Goal: Task Accomplishment & Management: Use online tool/utility

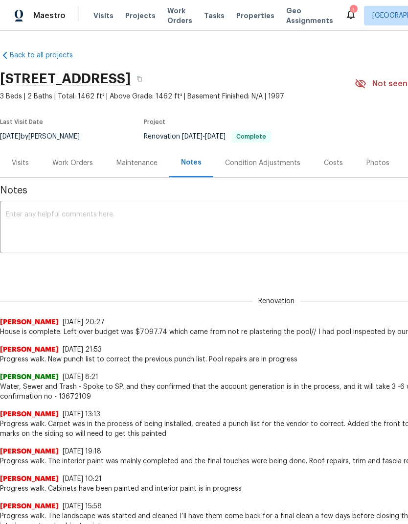
click at [78, 156] on div "Work Orders" at bounding box center [73, 162] width 64 height 29
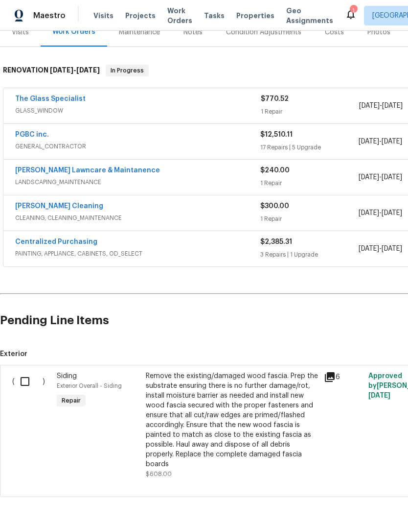
scroll to position [131, 0]
click at [35, 381] on input "checkbox" at bounding box center [29, 381] width 28 height 21
checkbox input "true"
click at [378, 491] on button "Create Work Order" at bounding box center [352, 499] width 81 height 18
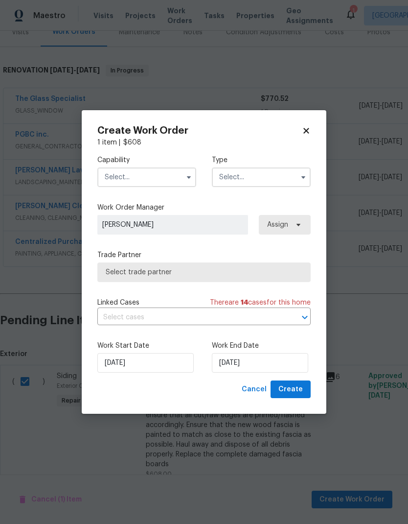
click at [179, 172] on input "text" at bounding box center [146, 177] width 99 height 20
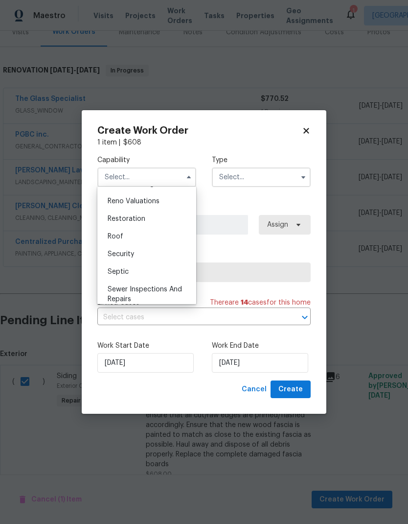
scroll to position [960, 0]
click at [152, 234] on div "Roof" at bounding box center [147, 236] width 94 height 18
type input "Roof"
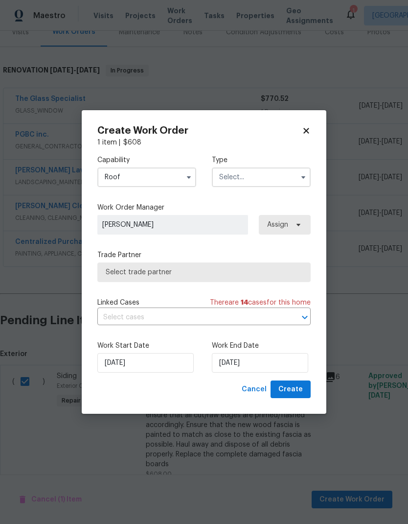
click at [272, 181] on input "text" at bounding box center [261, 177] width 99 height 20
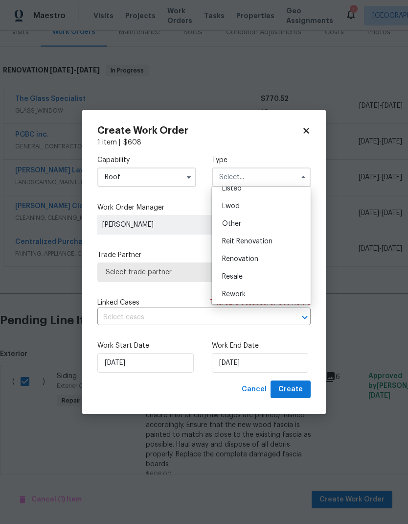
scroll to position [102, 0]
click at [253, 255] on span "Renovation" at bounding box center [240, 254] width 36 height 7
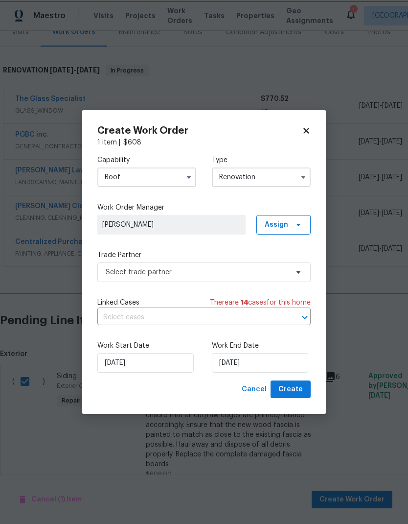
type input "Renovation"
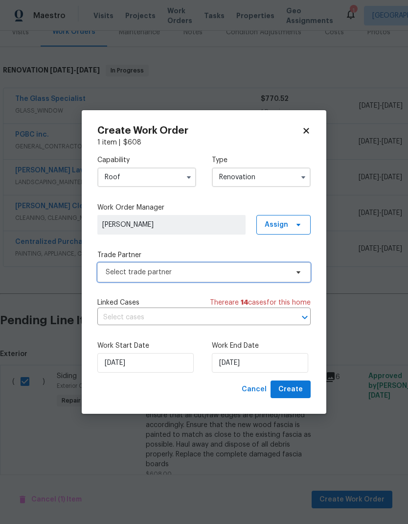
click at [217, 277] on span "Select trade partner" at bounding box center [203, 272] width 213 height 20
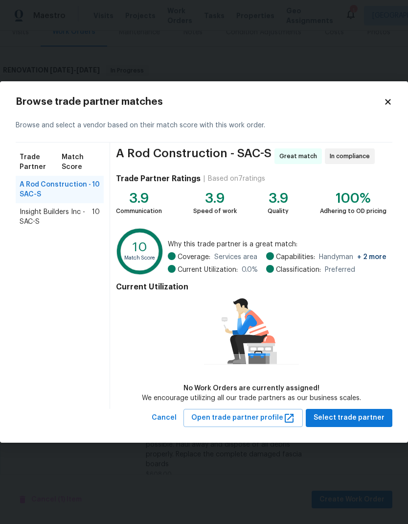
click at [387, 100] on icon at bounding box center [387, 101] width 5 height 5
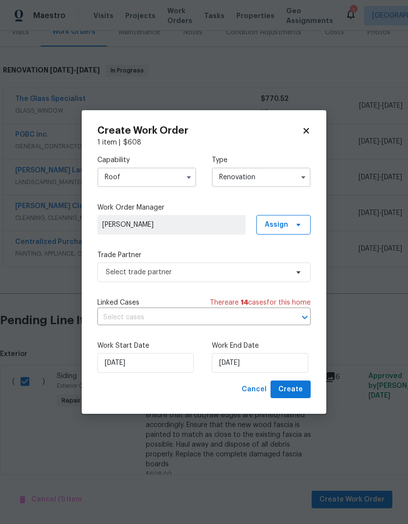
click at [310, 128] on icon at bounding box center [306, 130] width 9 height 9
checkbox input "false"
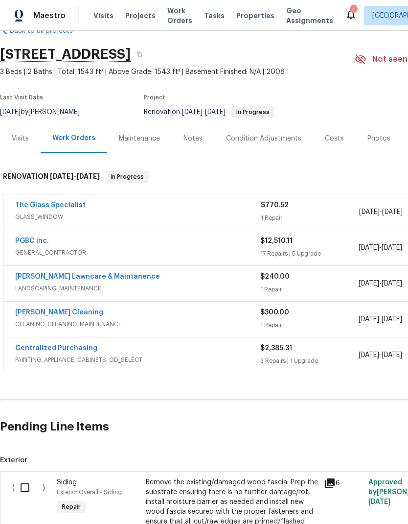
scroll to position [24, 0]
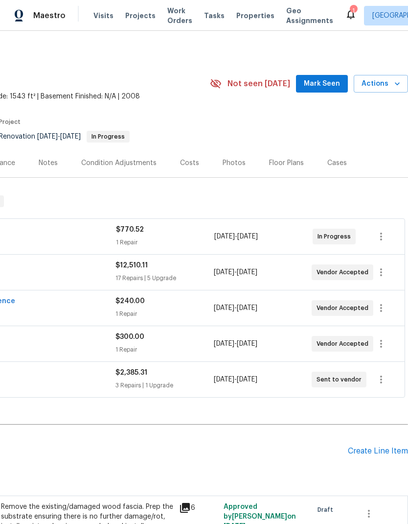
scroll to position [0, 145]
click at [384, 265] on button "button" at bounding box center [380, 271] width 23 height 23
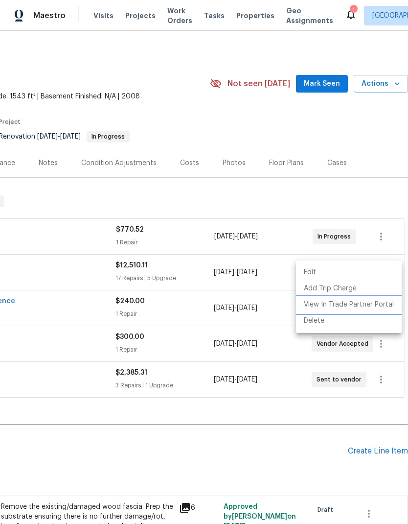
click at [377, 302] on li "View In Trade Partner Portal" at bounding box center [349, 305] width 106 height 16
click at [374, 302] on li "View In Trade Partner Portal" at bounding box center [349, 305] width 106 height 16
click at [388, 119] on div at bounding box center [204, 262] width 408 height 524
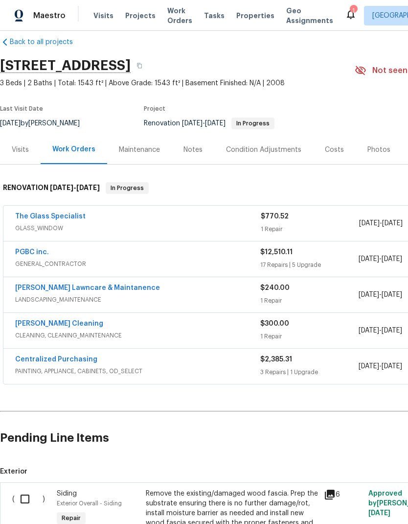
scroll to position [13, 0]
